Goal: Answer question/provide support

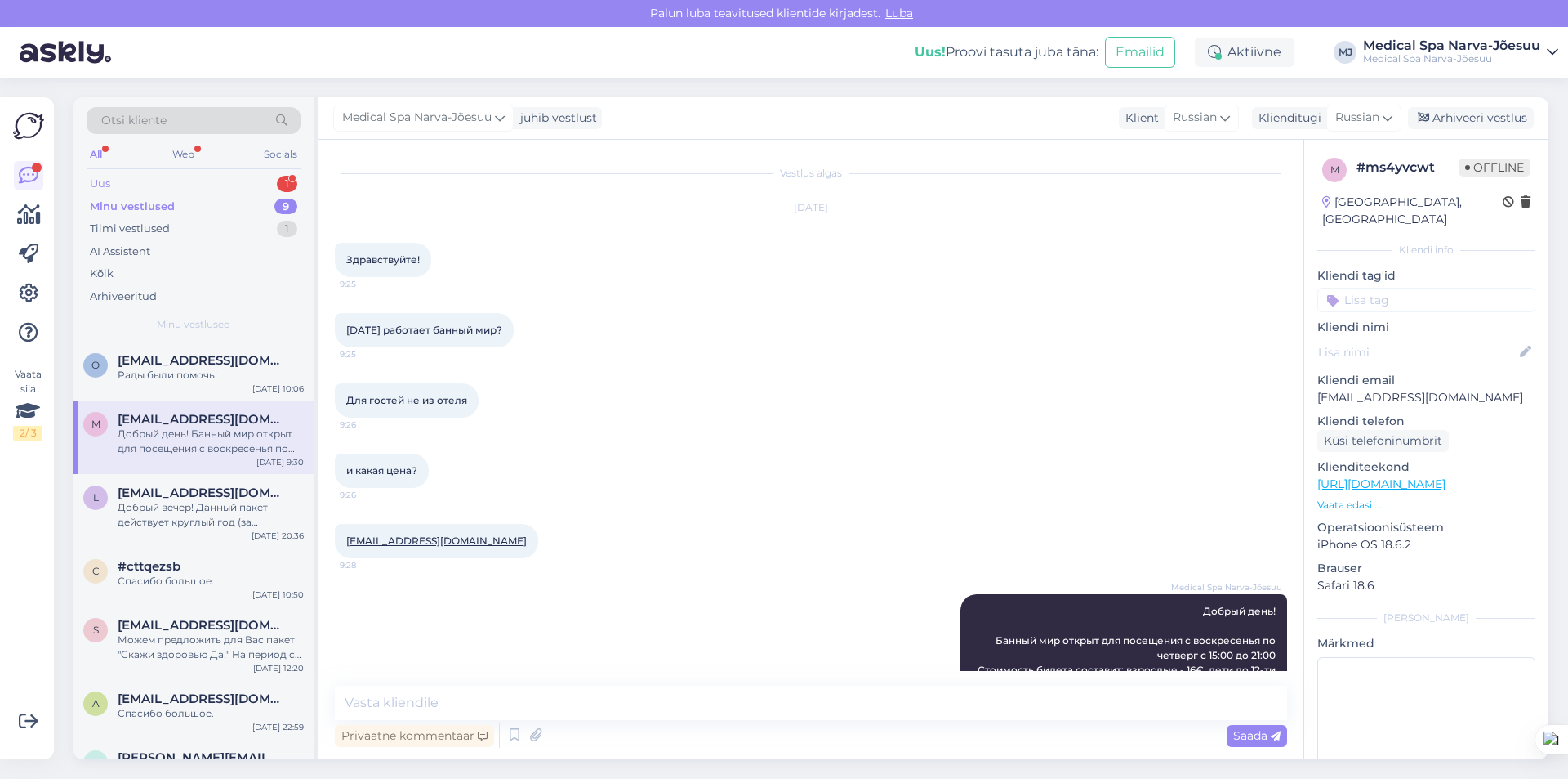
click at [107, 182] on div "Uus" at bounding box center [100, 183] width 21 height 17
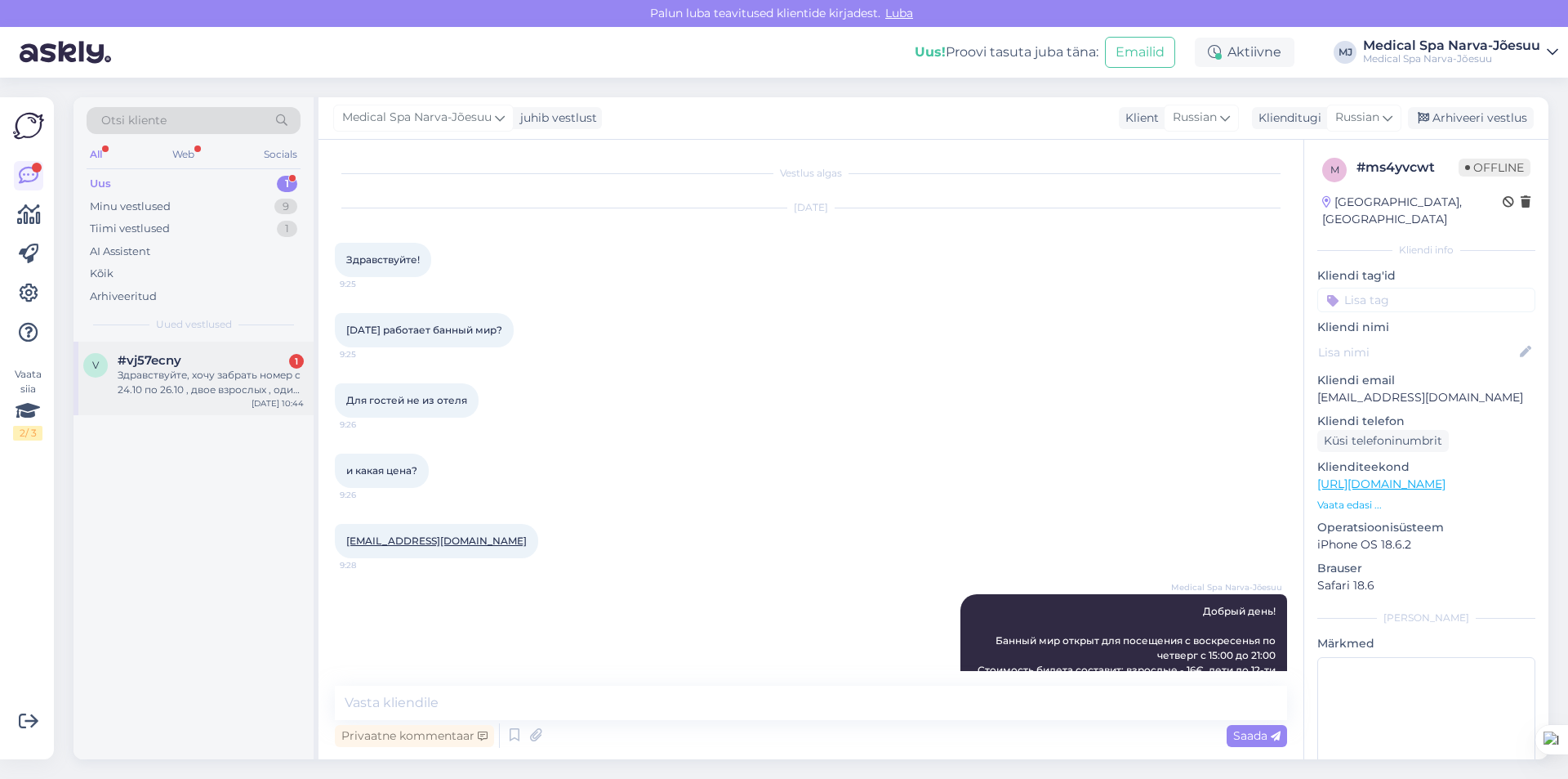
click at [214, 377] on div "Здравствуйте, хочу забрать номер с 24.10 по 26.10 , двое взрослых , один с пенс…" at bounding box center [210, 383] width 186 height 30
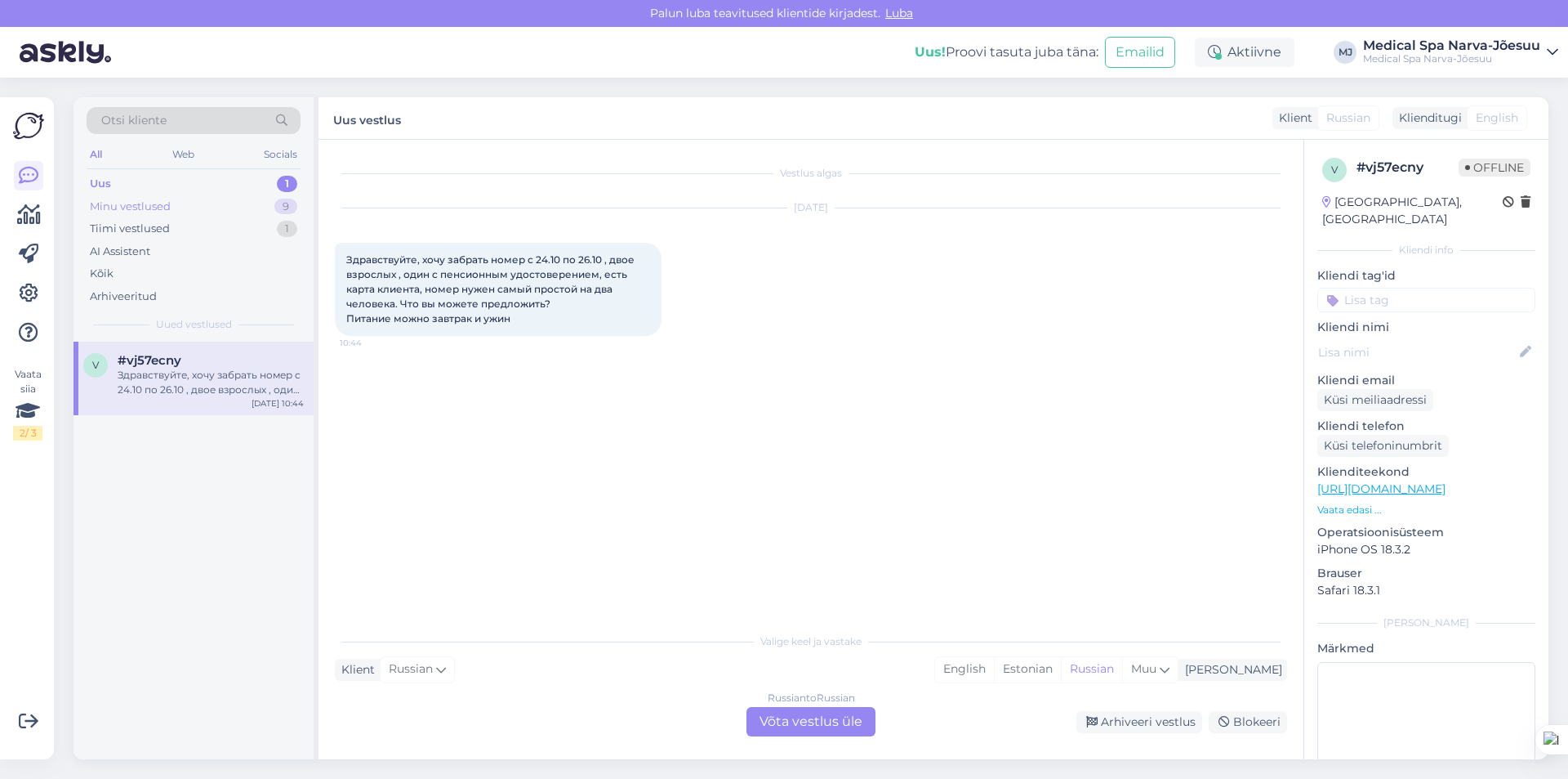
click at [146, 204] on div "Minu vestlused" at bounding box center [130, 206] width 81 height 17
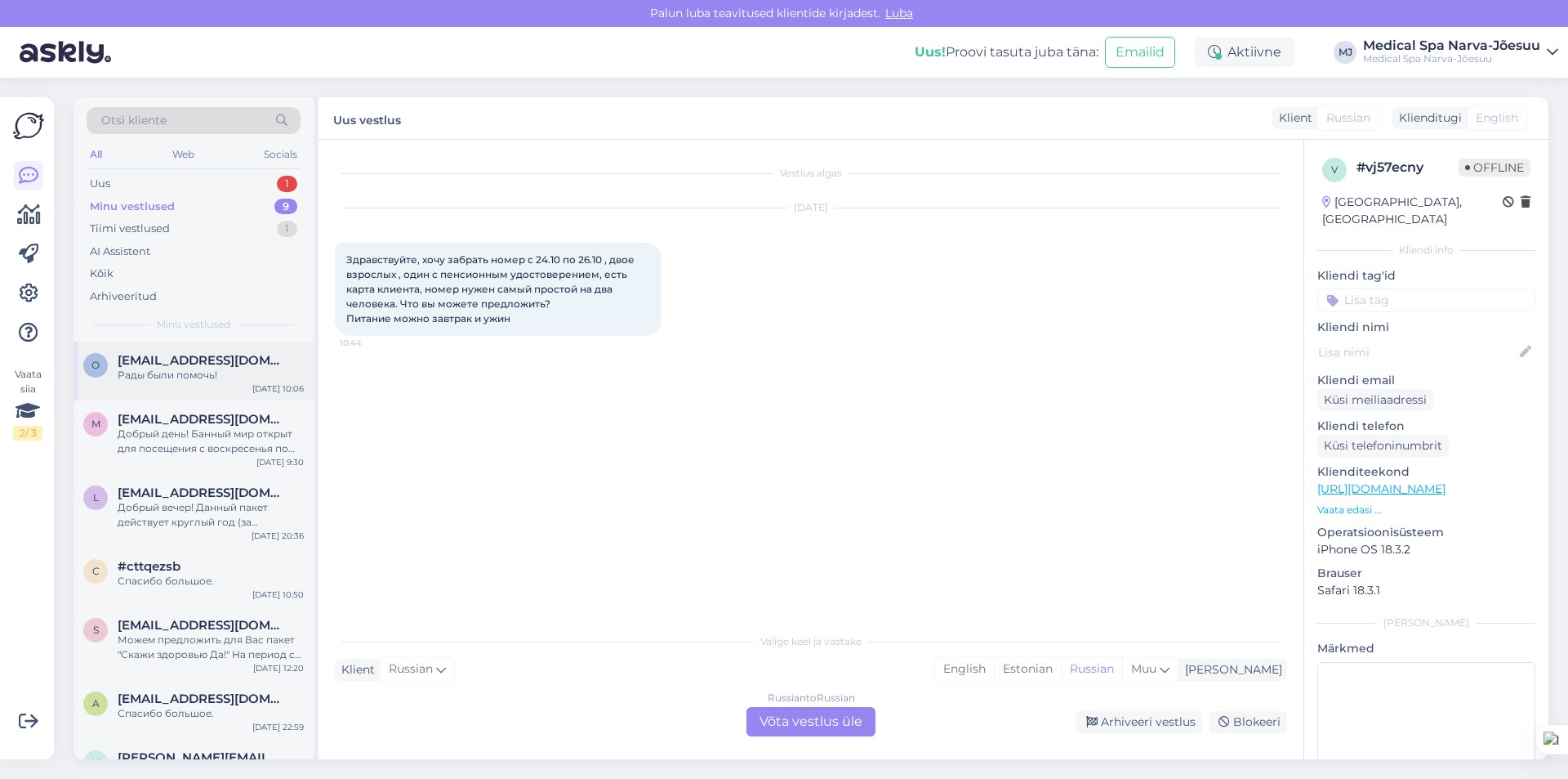
click at [195, 377] on div "Рады были помочь!" at bounding box center [210, 375] width 186 height 15
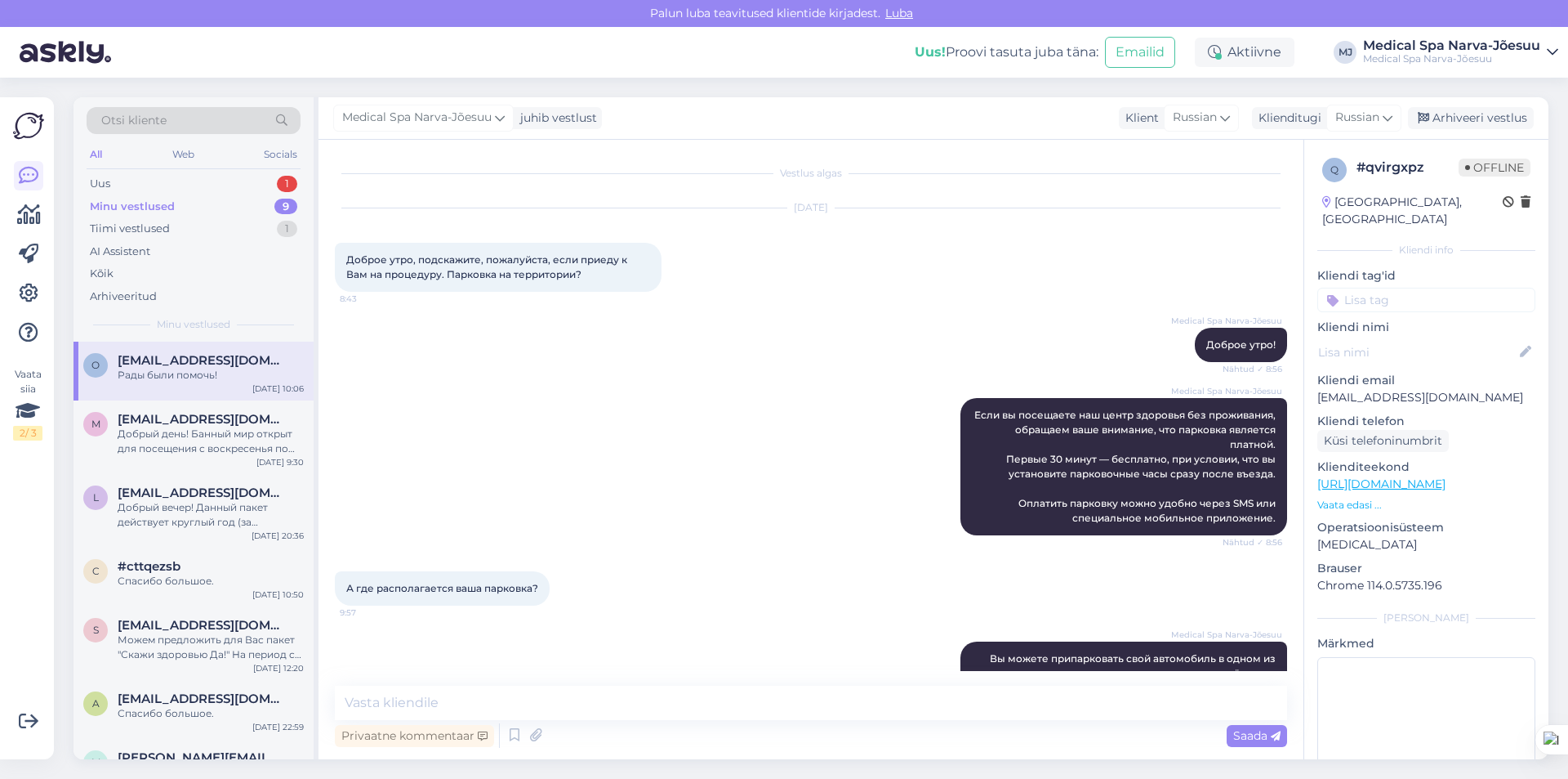
scroll to position [266, 0]
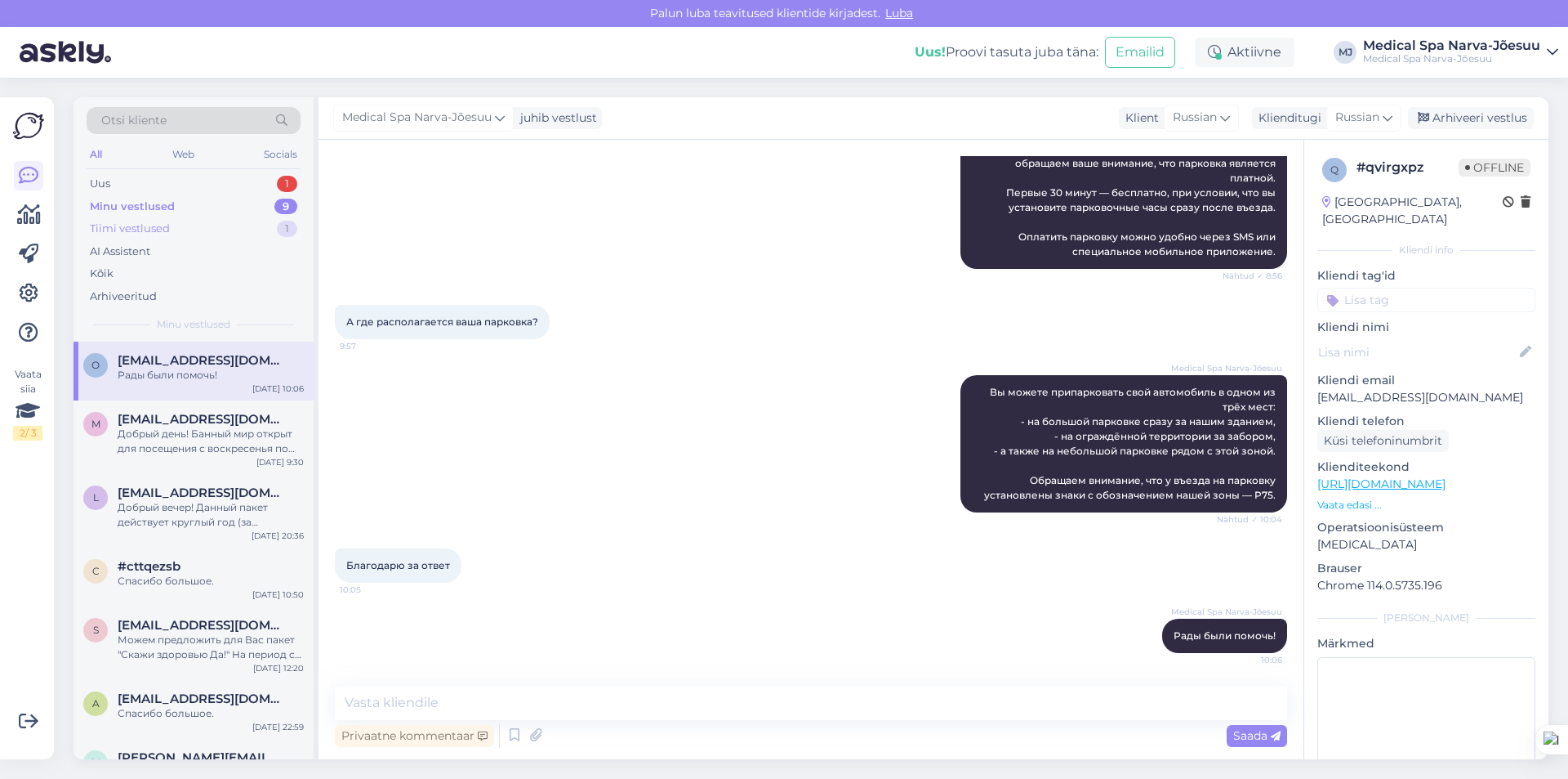
click at [155, 224] on div "Tiimi vestlused" at bounding box center [129, 229] width 80 height 17
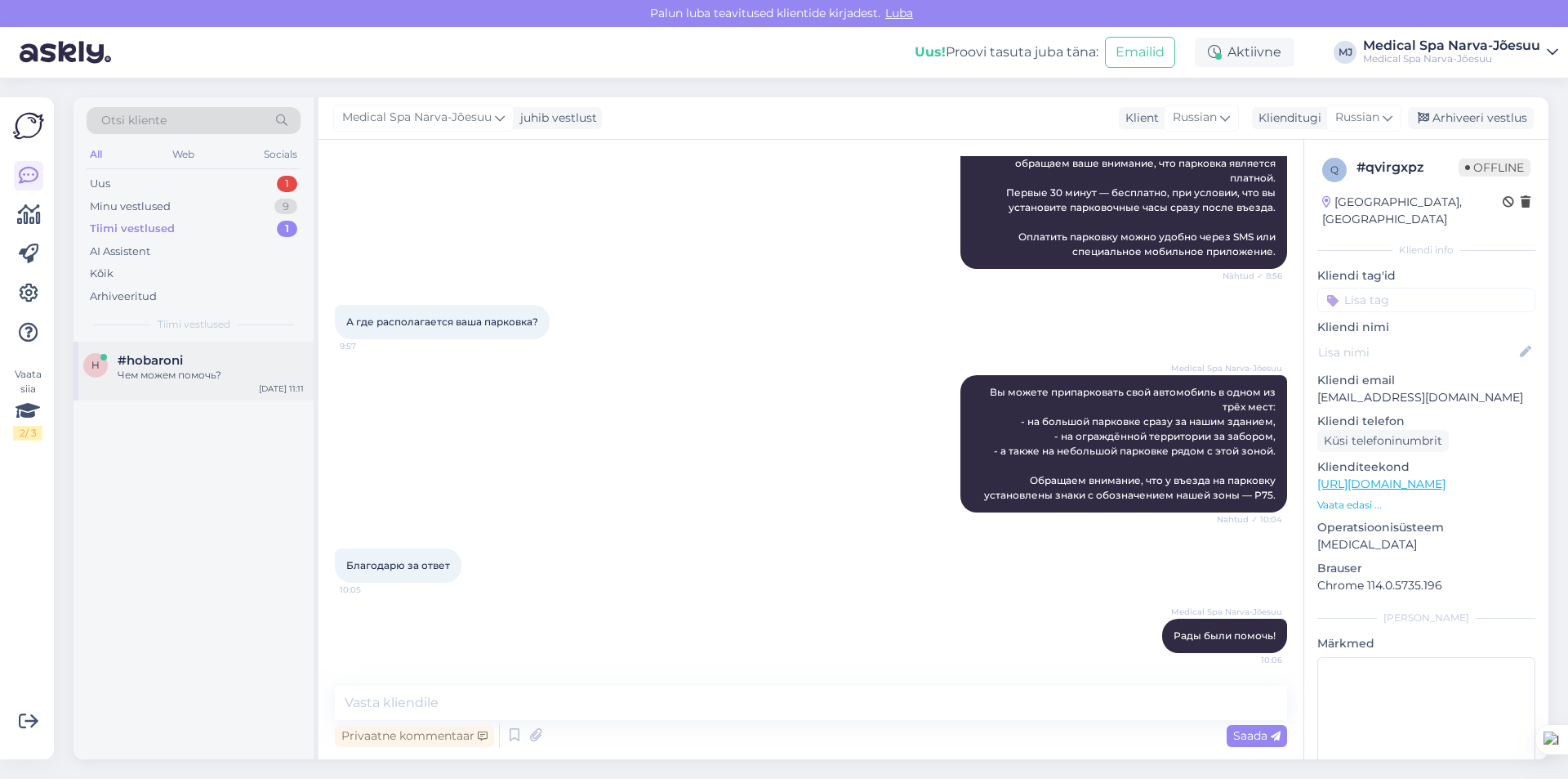
click at [170, 386] on div "h #hobaroni Чем можем помочь? [DATE] 11:11" at bounding box center [194, 371] width 240 height 59
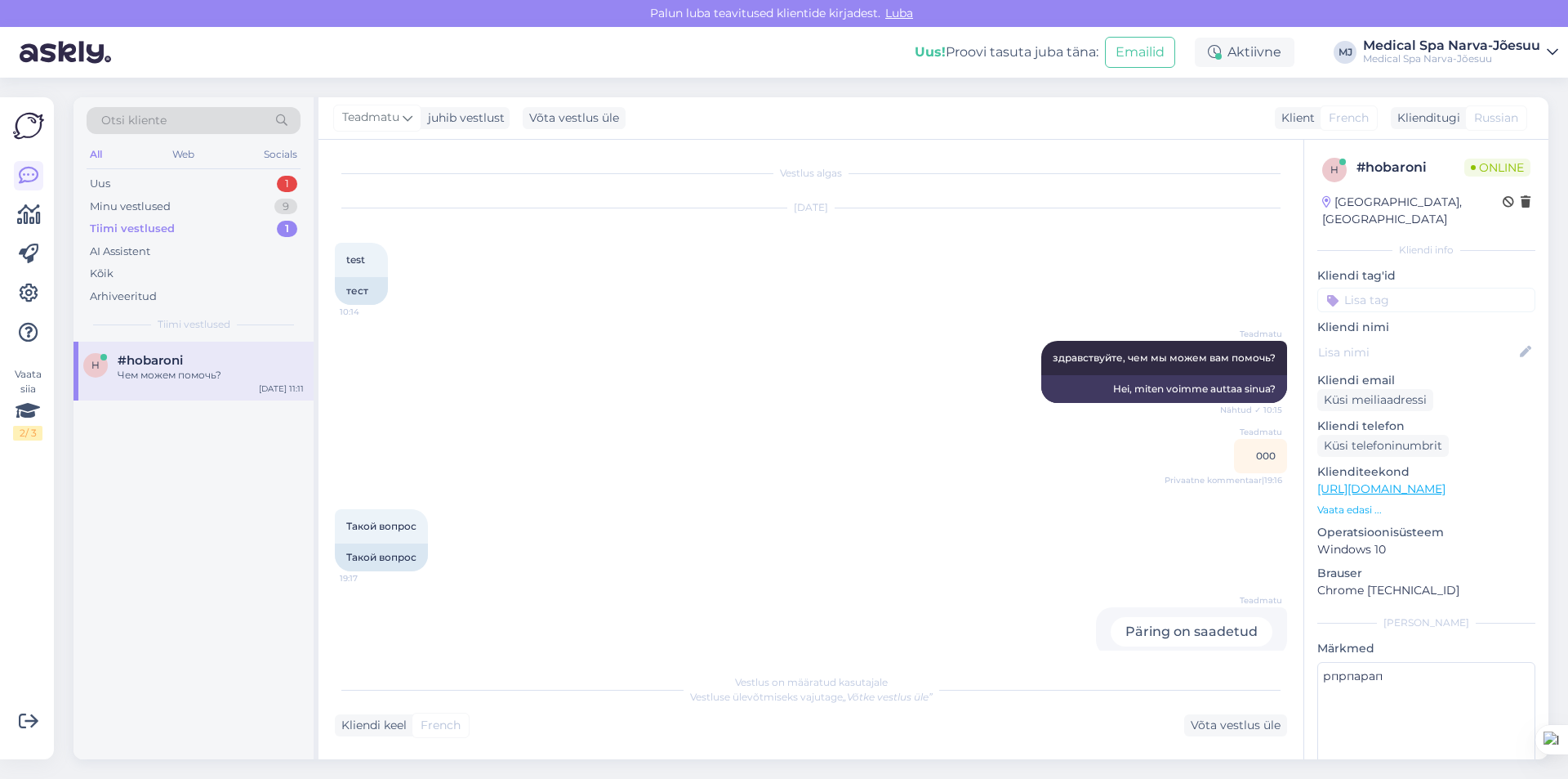
scroll to position [523, 0]
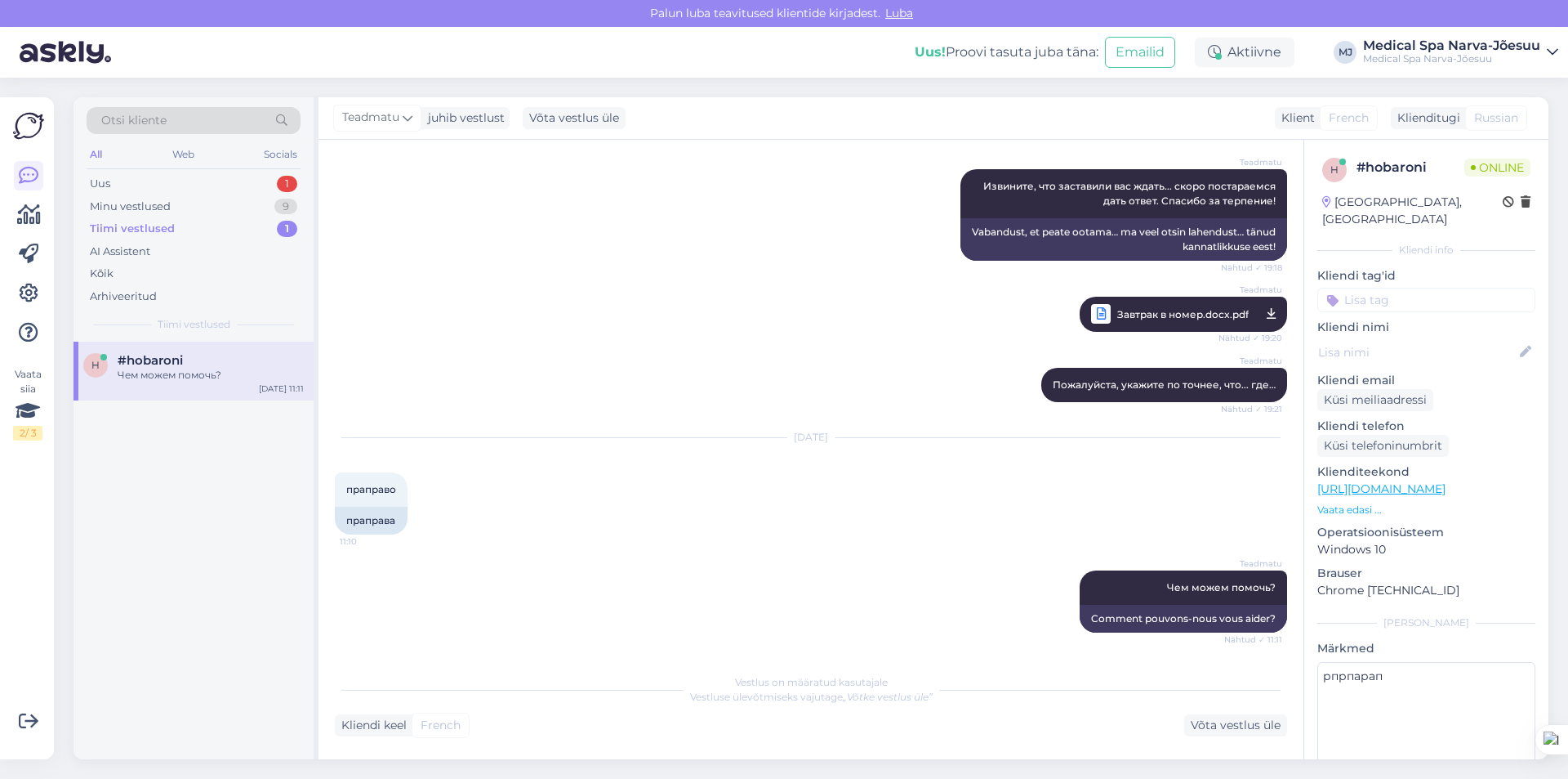
click at [135, 224] on div "Tiimi vestlused" at bounding box center [132, 229] width 85 height 17
click at [143, 203] on div "Minu vestlused" at bounding box center [130, 206] width 81 height 17
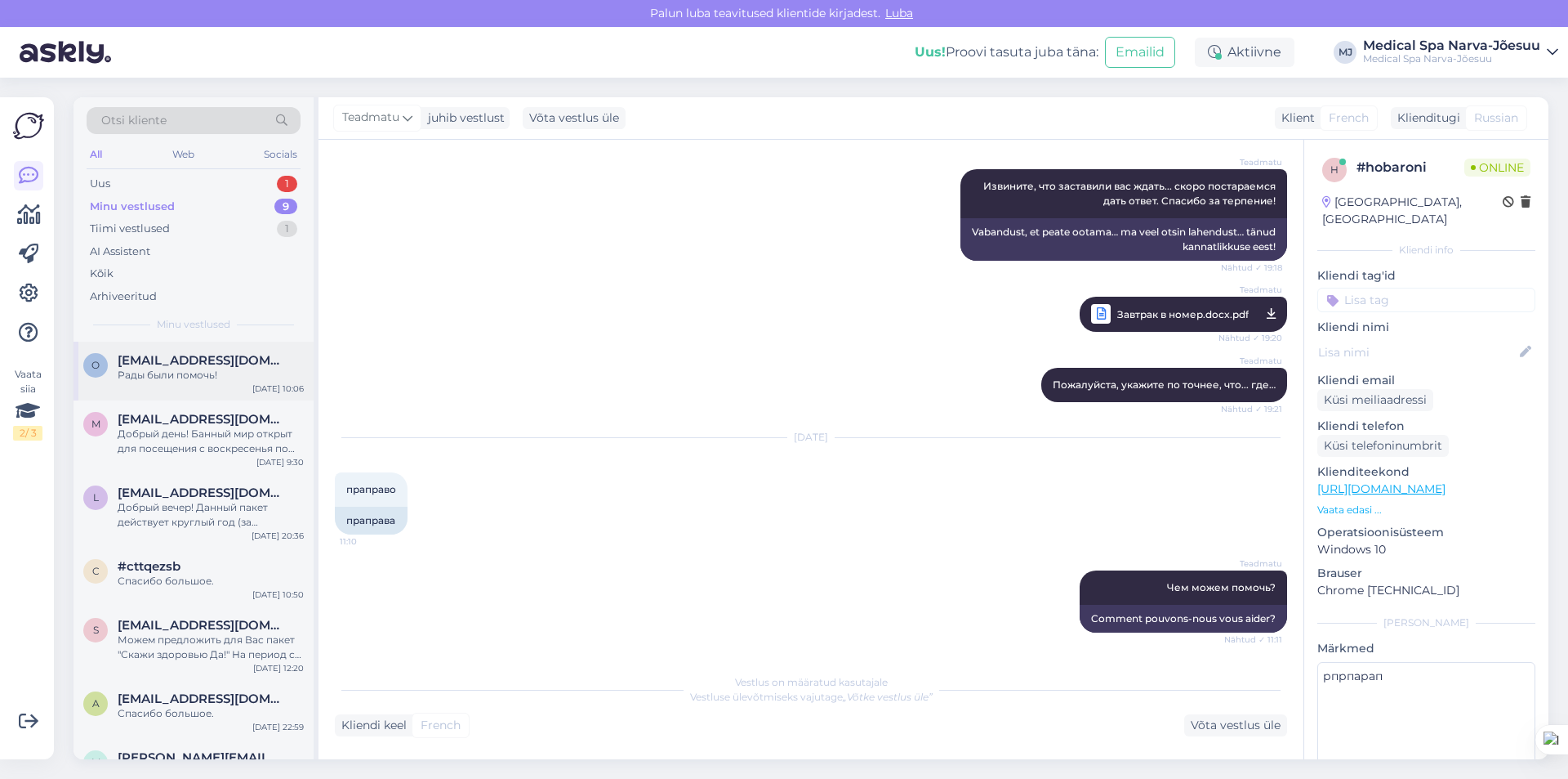
click at [185, 371] on div "Рады были помочь!" at bounding box center [210, 375] width 186 height 15
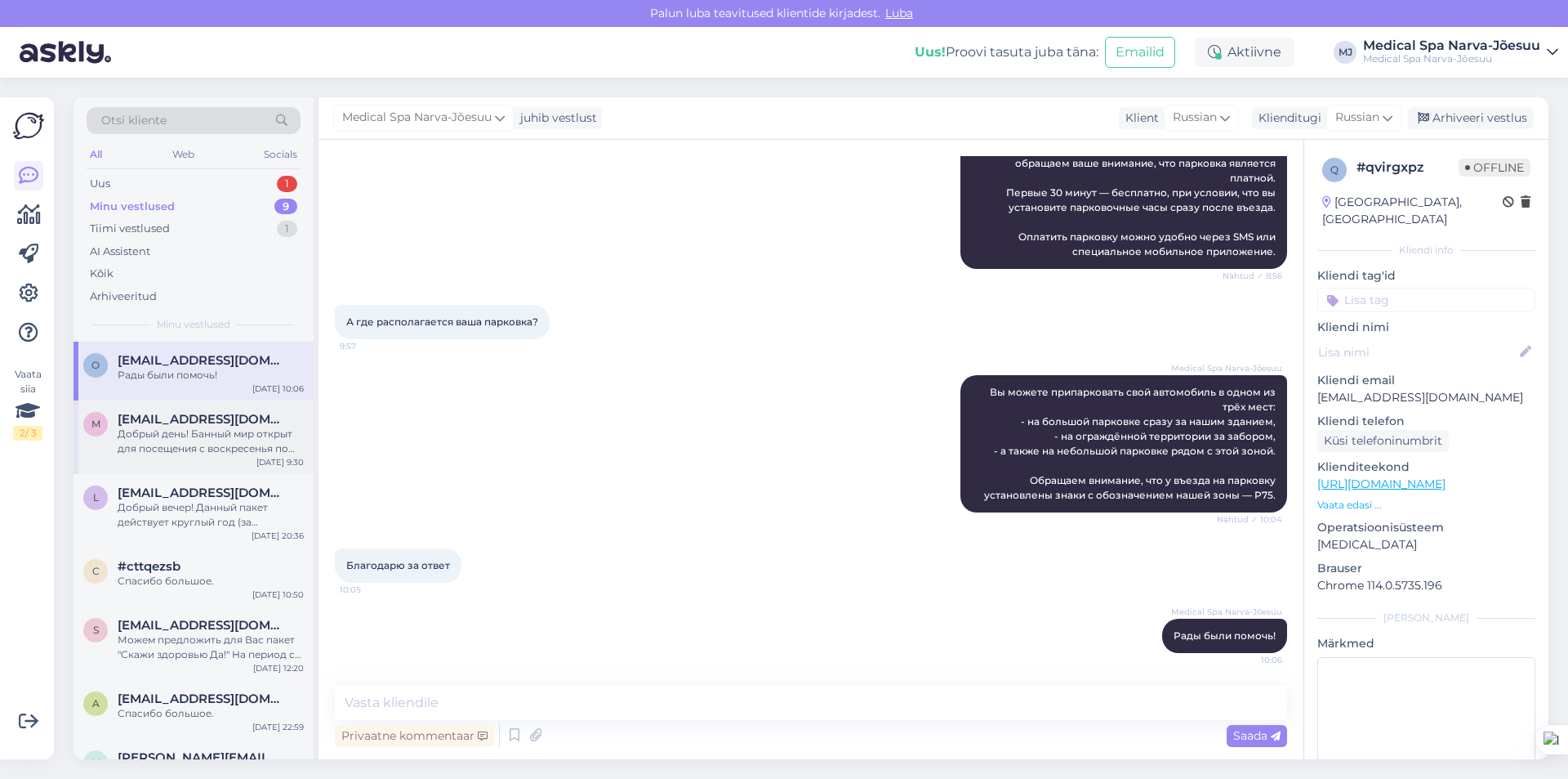
click at [183, 457] on div "m [EMAIL_ADDRESS][DOMAIN_NAME] Добрый день! Банный мир открыт для посещения с […" at bounding box center [194, 437] width 240 height 74
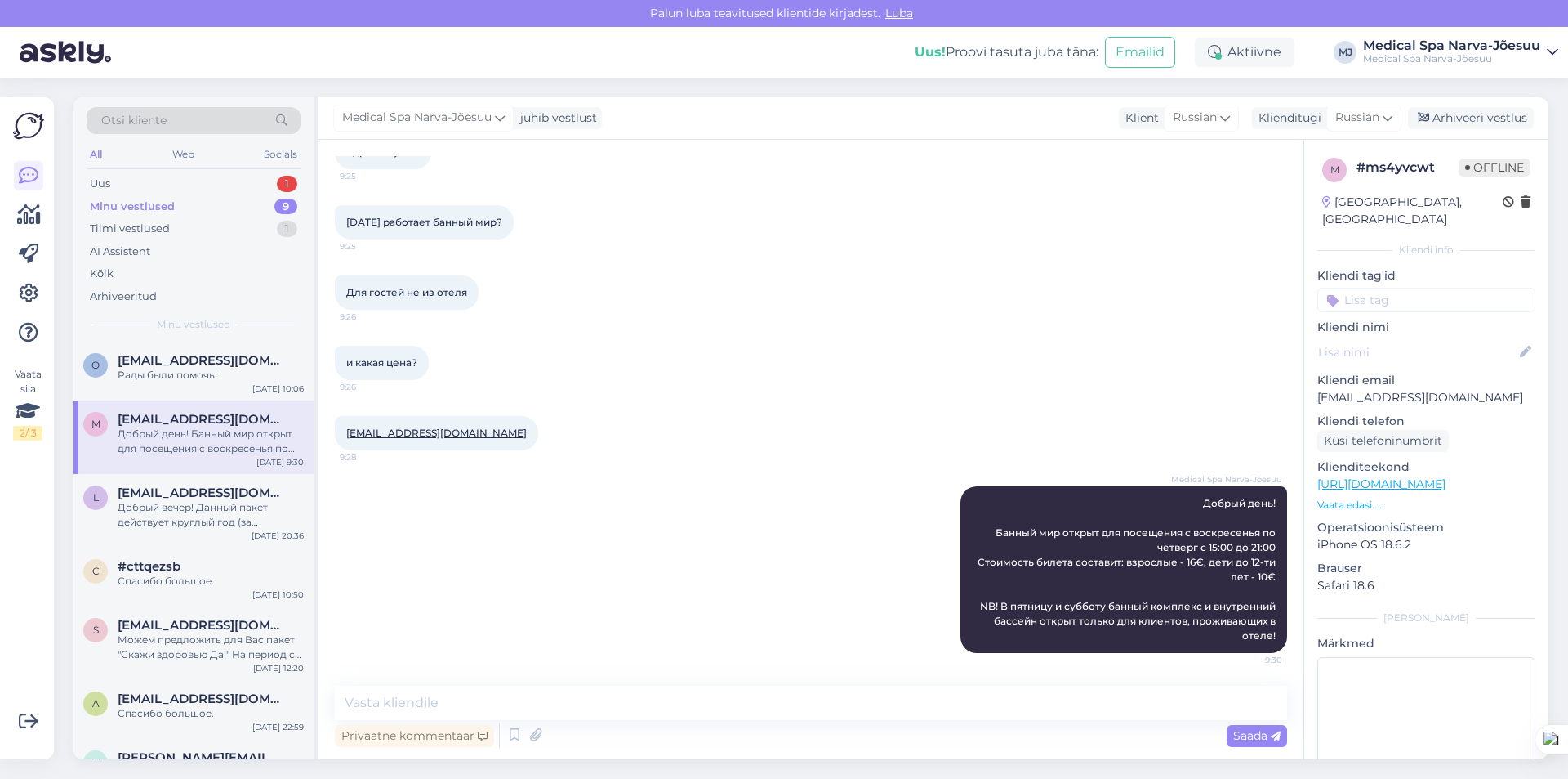
scroll to position [107, 0]
click at [205, 181] on div "Uus 1" at bounding box center [193, 183] width 214 height 23
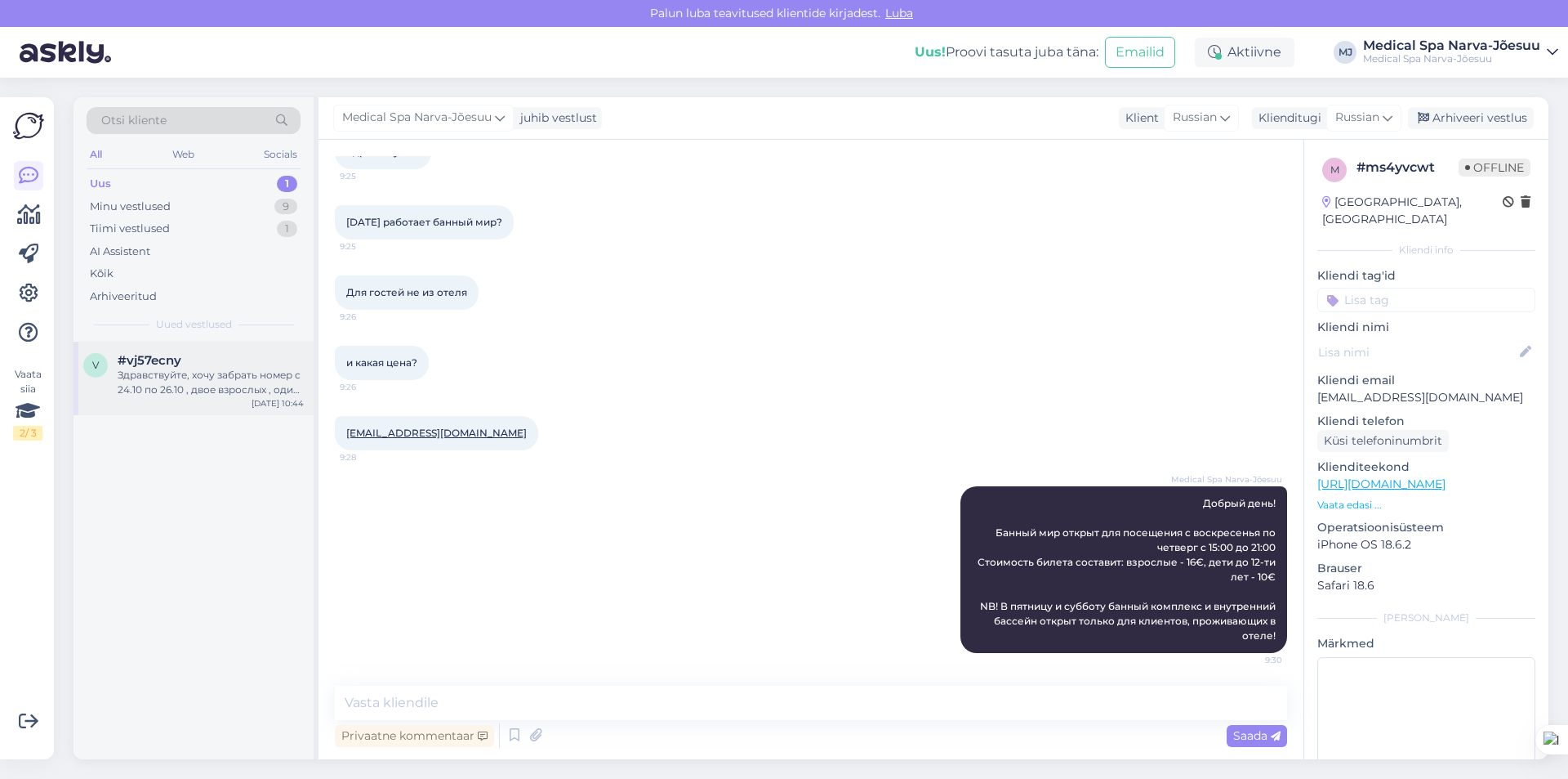
drag, startPoint x: 220, startPoint y: 372, endPoint x: 231, endPoint y: 370, distance: 11.2
click at [222, 371] on div "Здравствуйте, хочу забрать номер с 24.10 по 26.10 , двое взрослых , один с пенс…" at bounding box center [210, 383] width 186 height 30
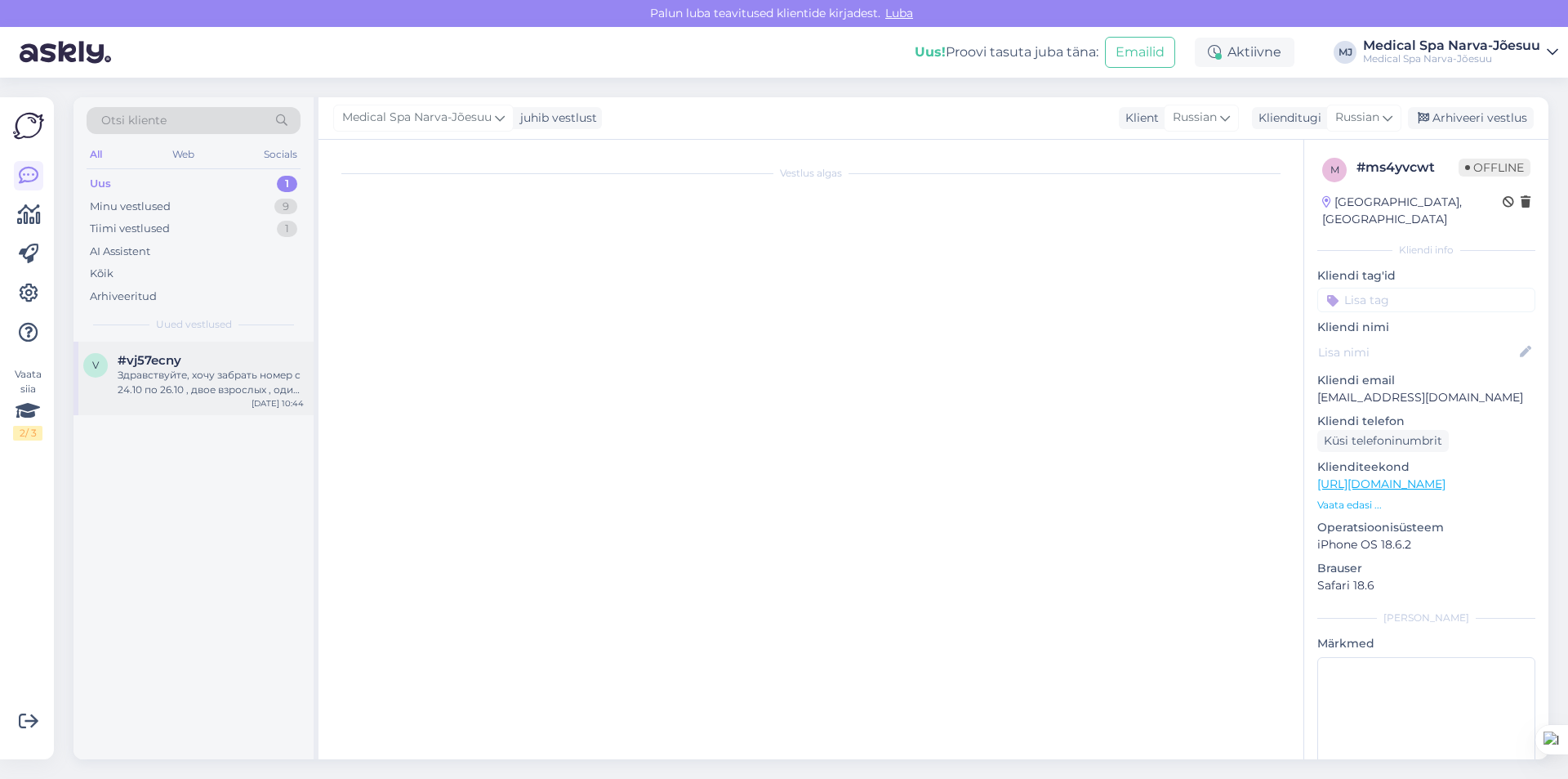
scroll to position [0, 0]
